Goal: Task Accomplishment & Management: Use online tool/utility

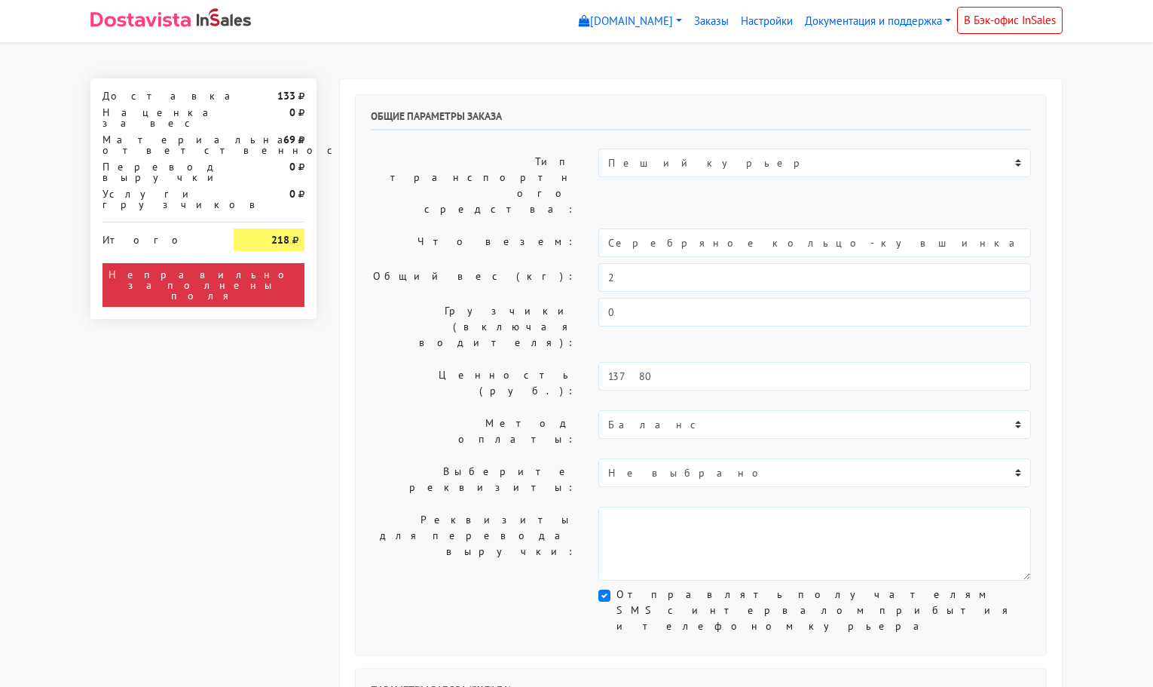
select select "11:00"
select select "21:00"
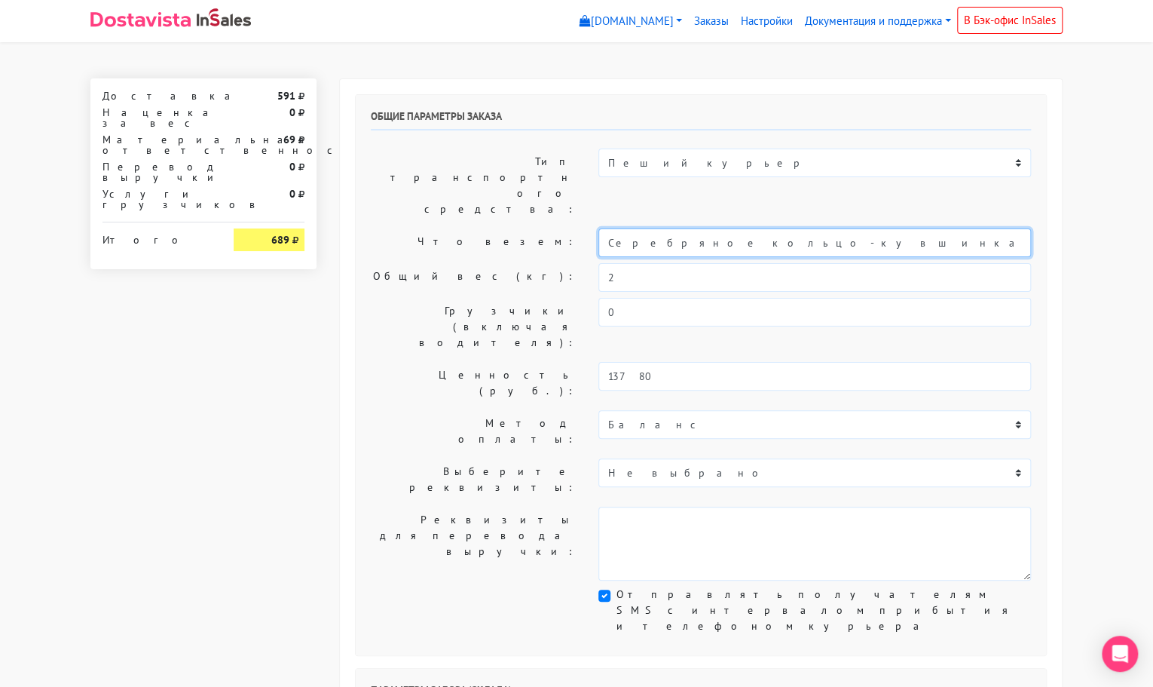
click at [719, 228] on input "Серебряное кольцо-кувшинка «Васюганские болота» с горным хрусталем (16)" at bounding box center [814, 242] width 433 height 29
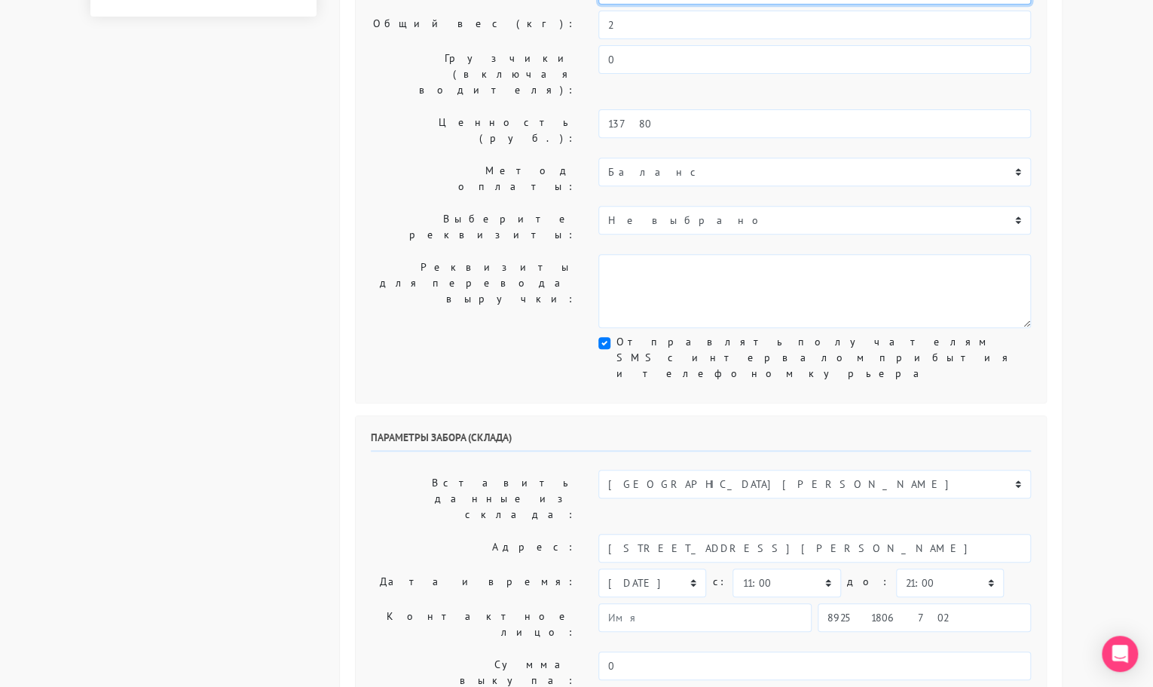
scroll to position [256, 0]
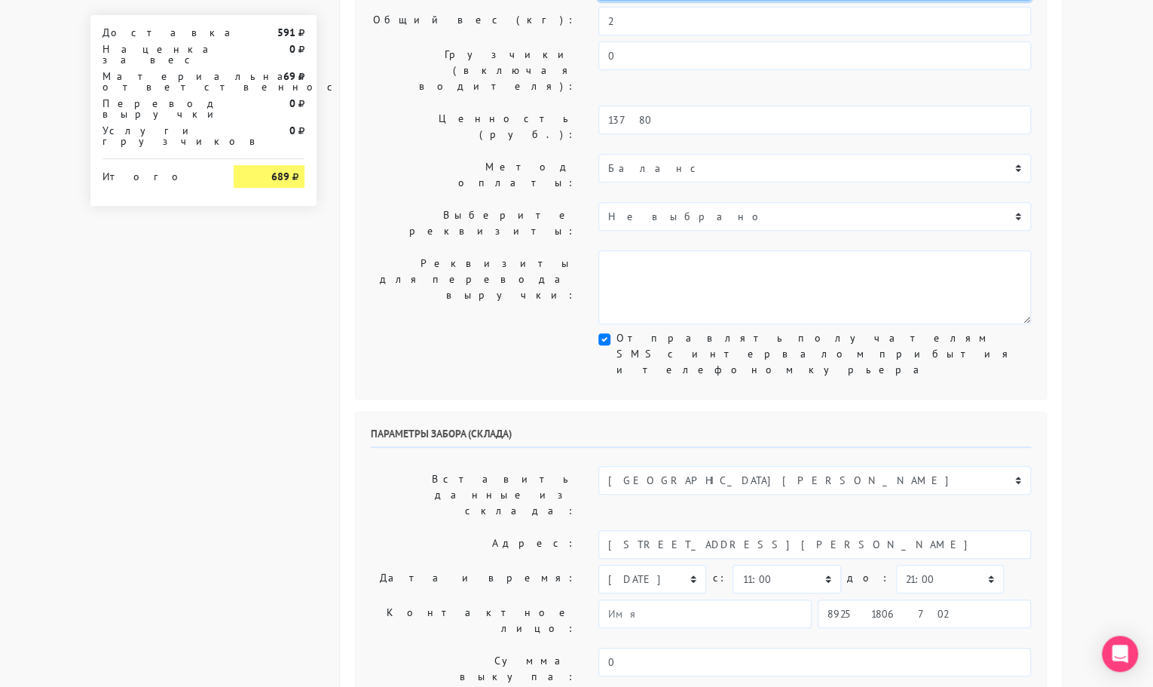
type input "украшения"
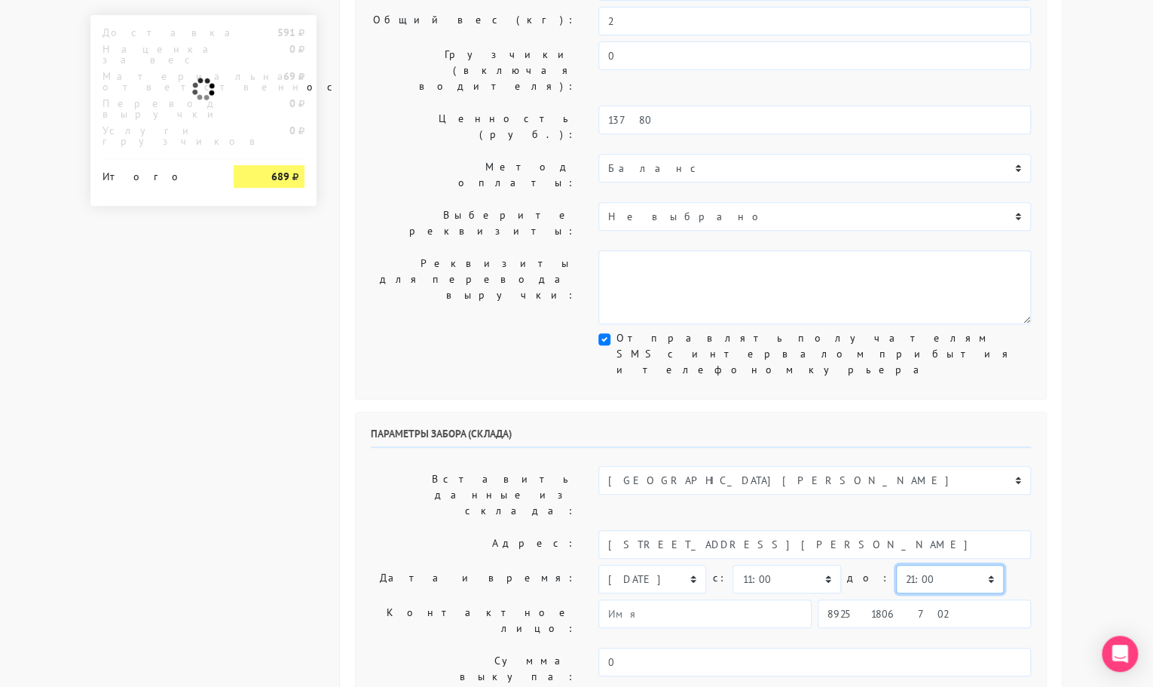
click at [896, 565] on select "00:00 00:30 01:00 01:30 02:00 02:30 03:00 03:30 04:00 04:30 05:00 05:30 06:00 0…" at bounding box center [950, 579] width 108 height 29
select select "11:30"
click at [896, 565] on select "00:00 00:30 01:00 01:30 02:00 02:30 03:00 03:30 04:00 04:30 05:00 05:30 06:00 0…" at bounding box center [950, 579] width 108 height 29
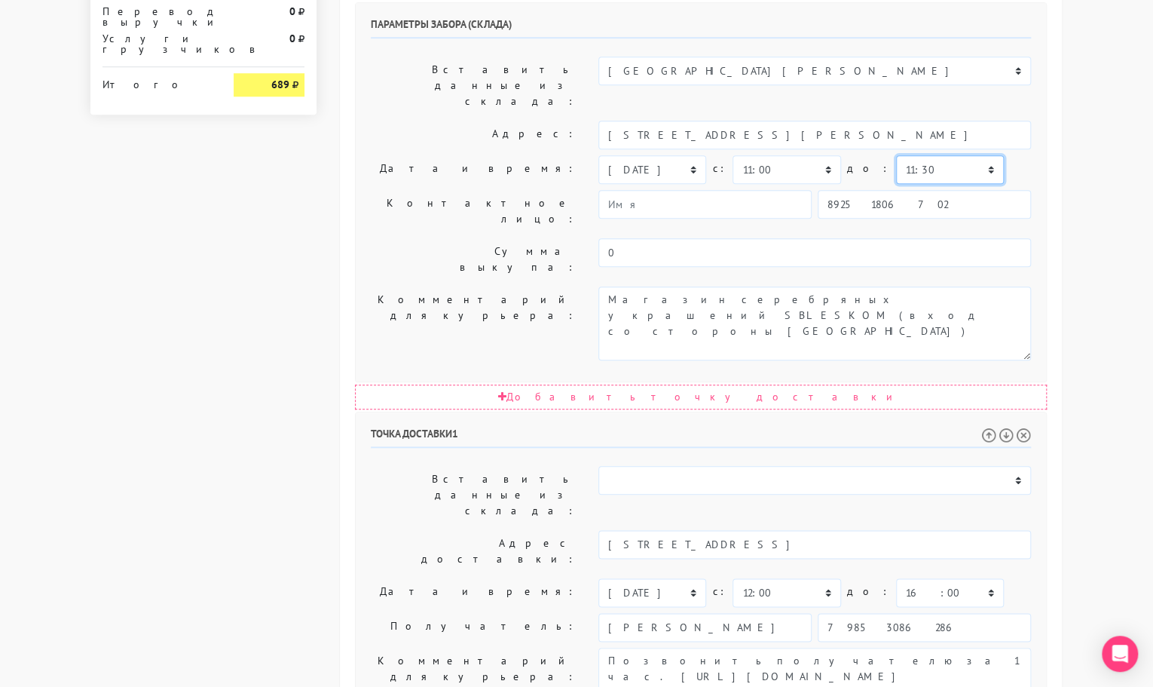
scroll to position [666, 0]
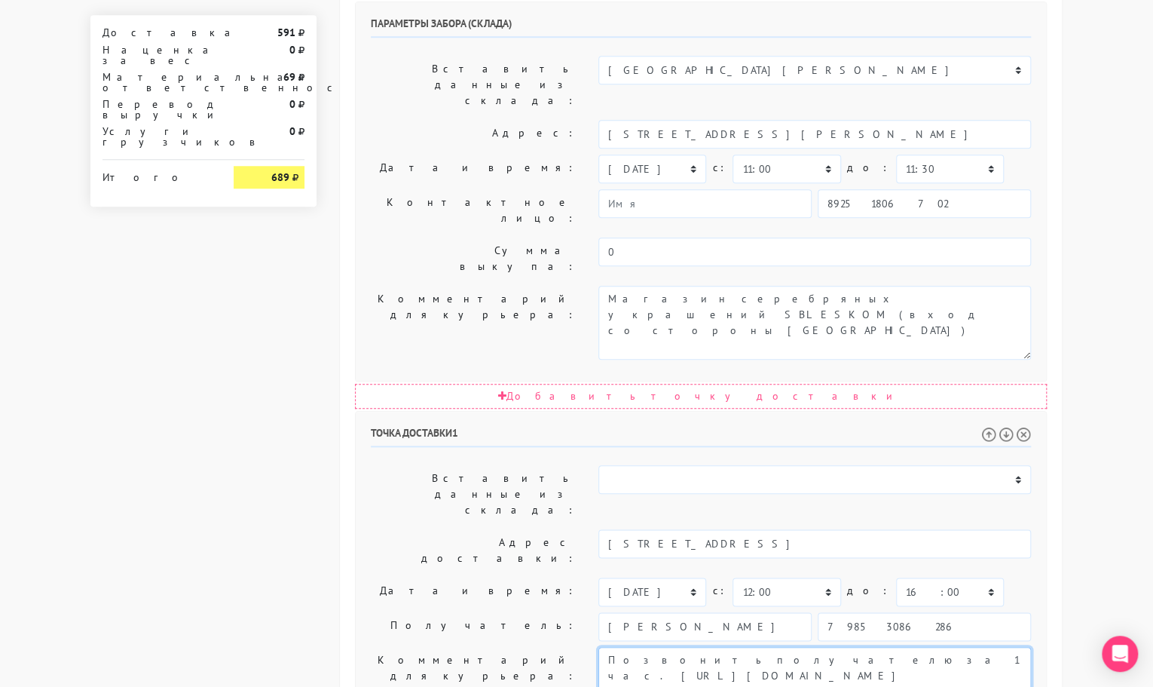
drag, startPoint x: 755, startPoint y: 413, endPoint x: 826, endPoint y: 469, distance: 90.2
click at [826, 647] on textarea "Позвонить получателю за 1 час. [URL][DOMAIN_NAME] Доставка на [DATE] 19.09 с 12…" at bounding box center [814, 684] width 433 height 74
type textarea "Позвонить получателю за 1 час."
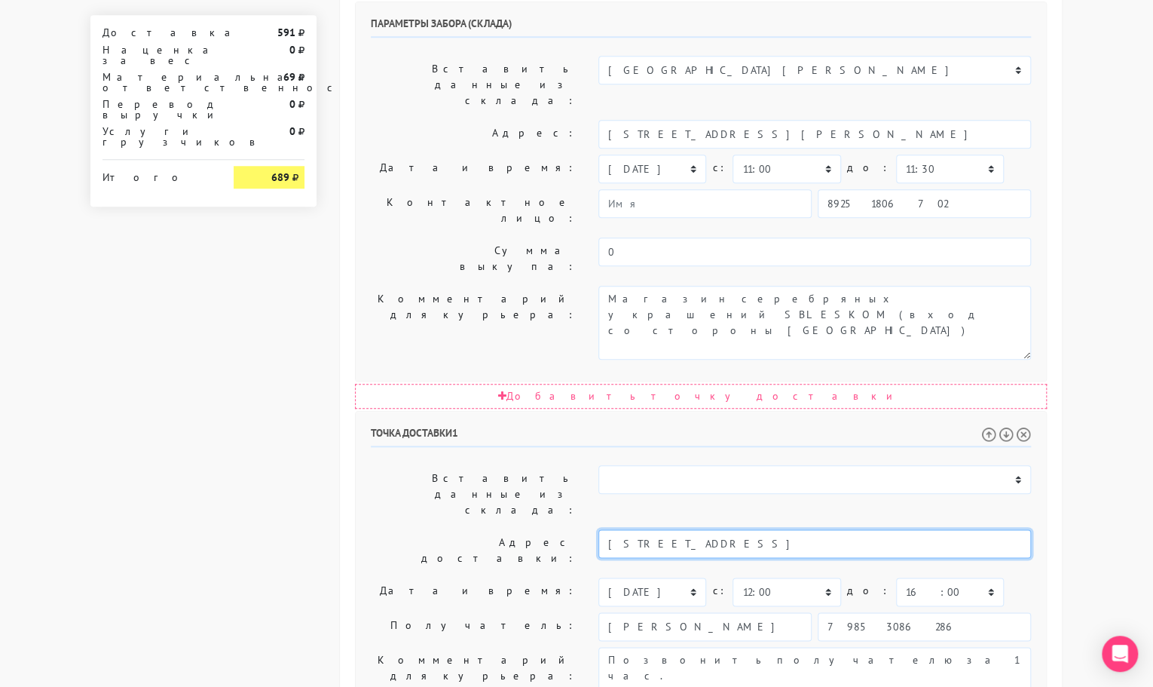
drag, startPoint x: 876, startPoint y: 310, endPoint x: 773, endPoint y: 305, distance: 103.4
click at [773, 529] on input "[STREET_ADDRESS]" at bounding box center [814, 543] width 433 height 29
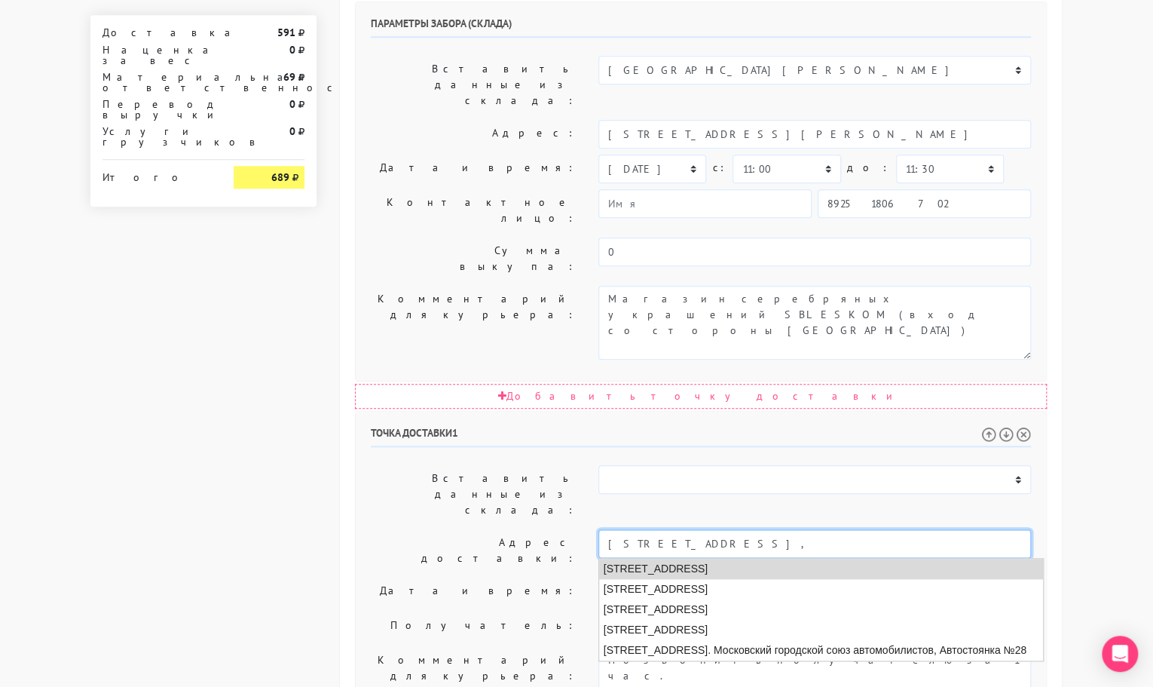
click at [767, 559] on li "[STREET_ADDRESS]" at bounding box center [821, 569] width 444 height 20
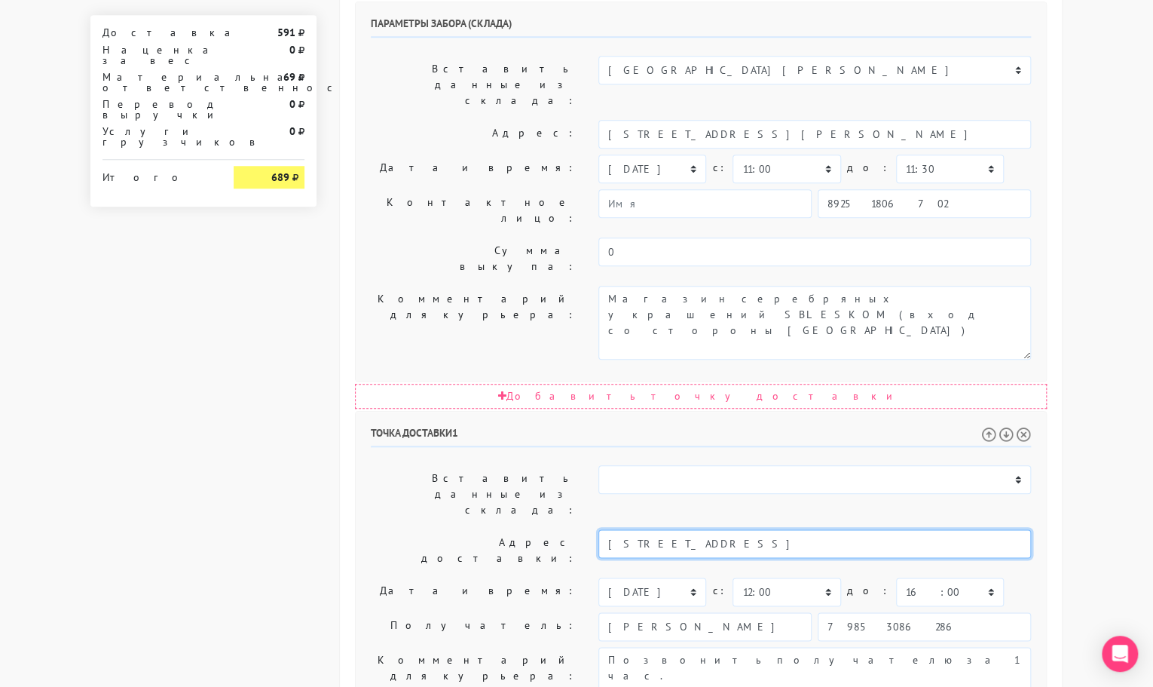
type input "[STREET_ADDRESS]"
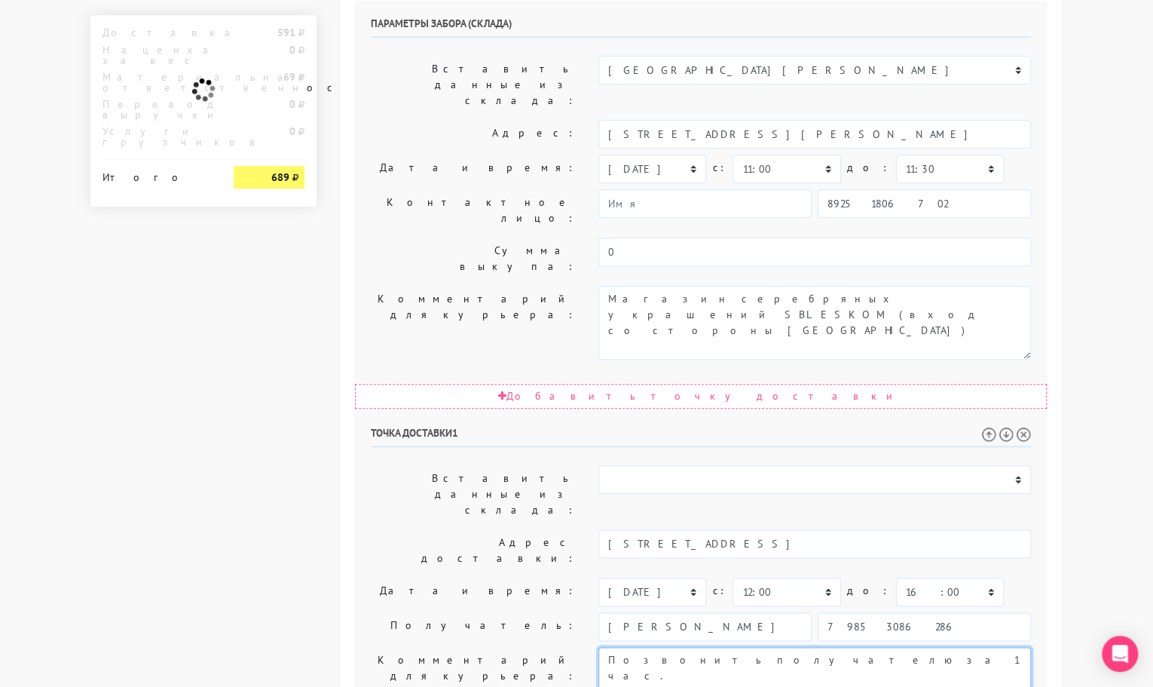
click at [773, 647] on textarea "Позвонить получателю за 1 час. [URL][DOMAIN_NAME] Доставка на [DATE] 19.09 с 12…" at bounding box center [814, 684] width 433 height 74
paste textarea "-й этаж,кабинет 171"
type textarea "Позвонить получателю за 1 час. 1-й этаж,кабинет 171"
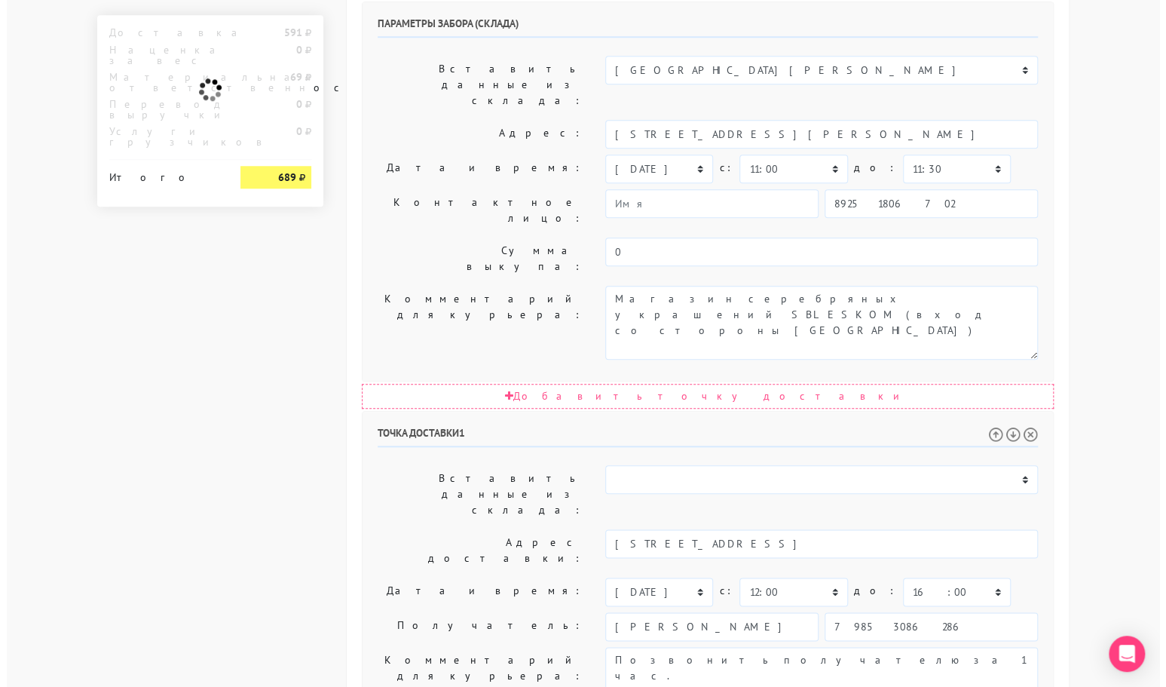
scroll to position [0, 0]
